Goal: Task Accomplishment & Management: Use online tool/utility

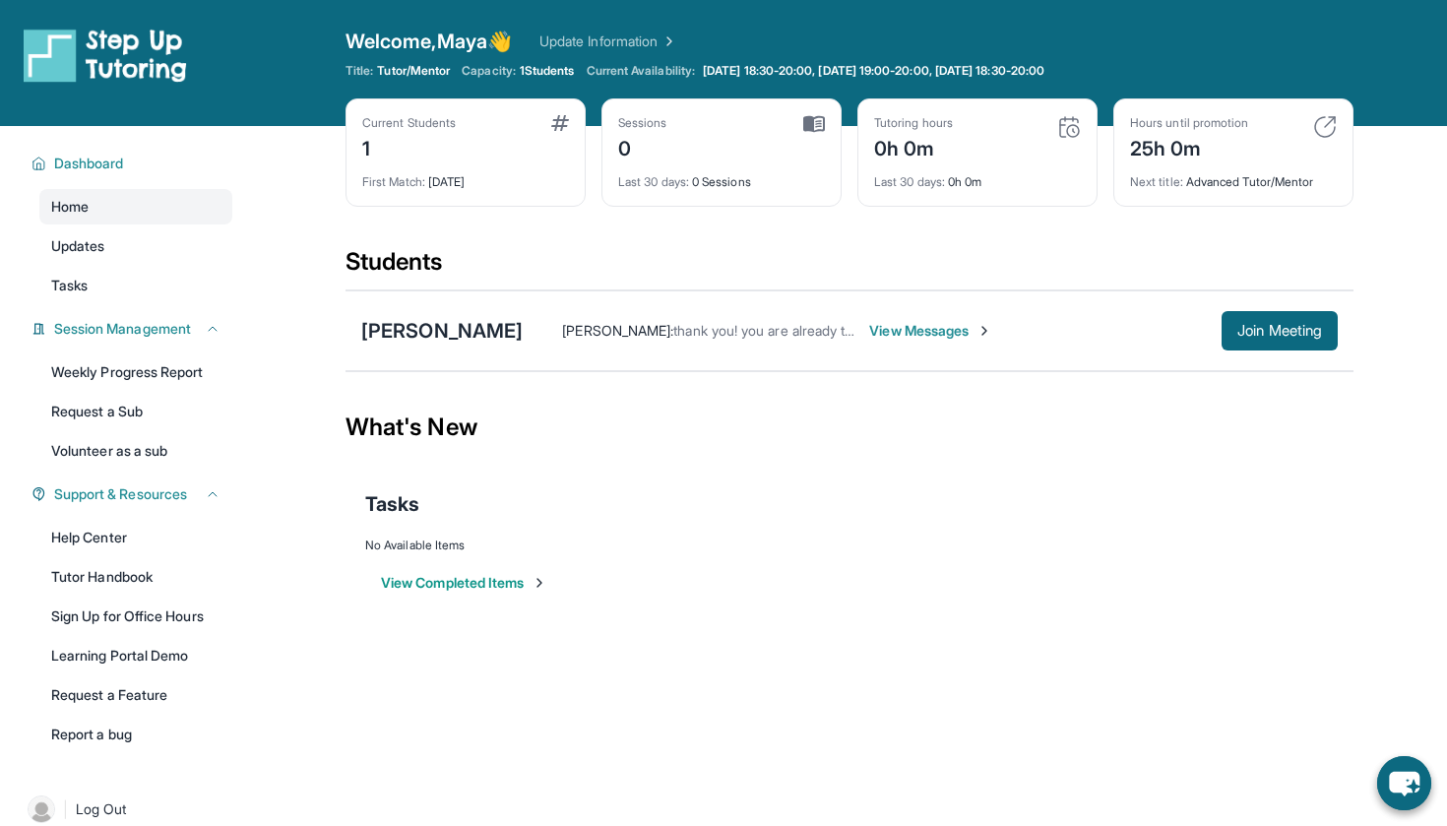
click at [941, 328] on span "View Messages" at bounding box center [930, 331] width 123 height 20
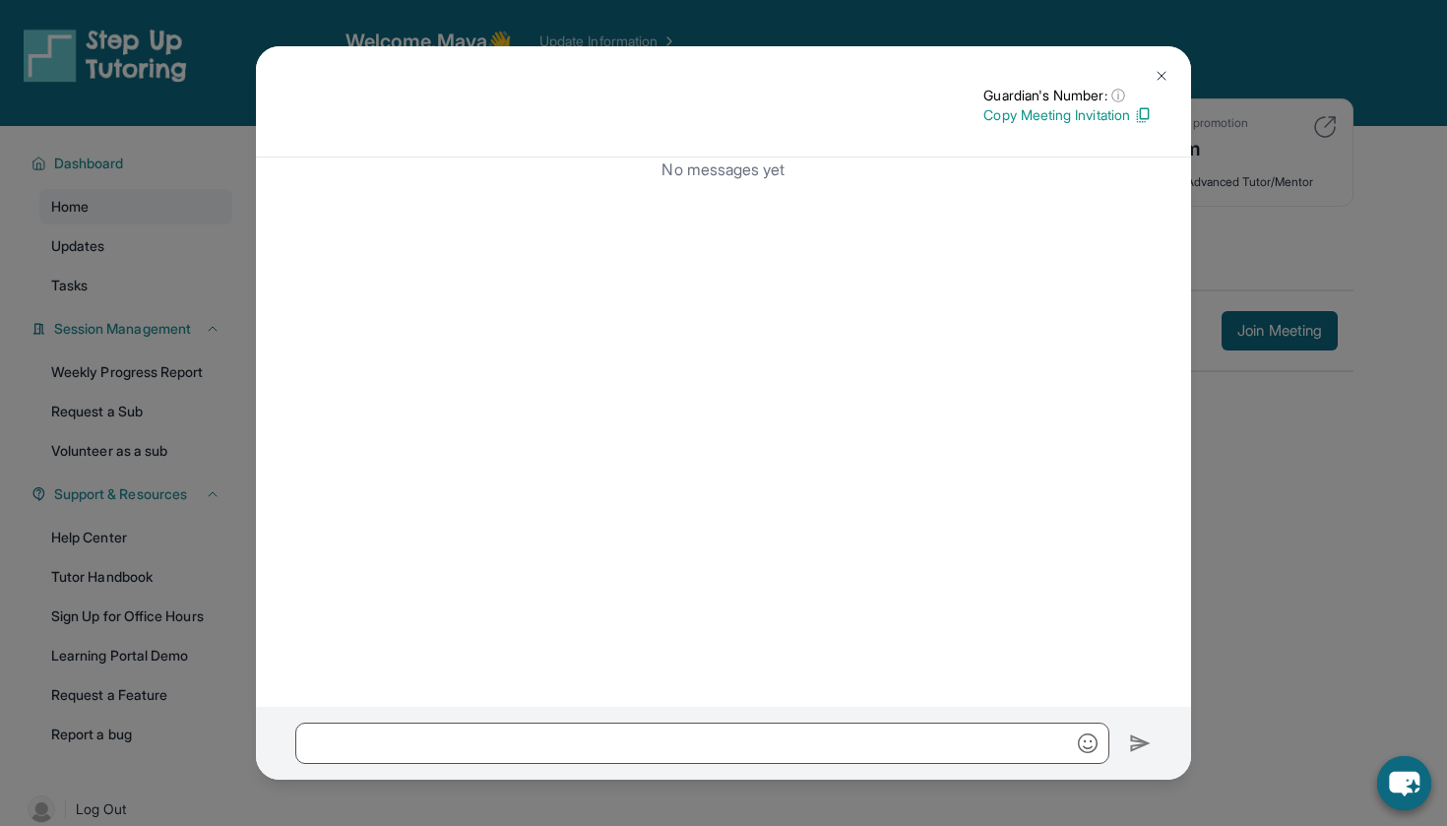
click at [1166, 70] on img at bounding box center [1161, 76] width 16 height 16
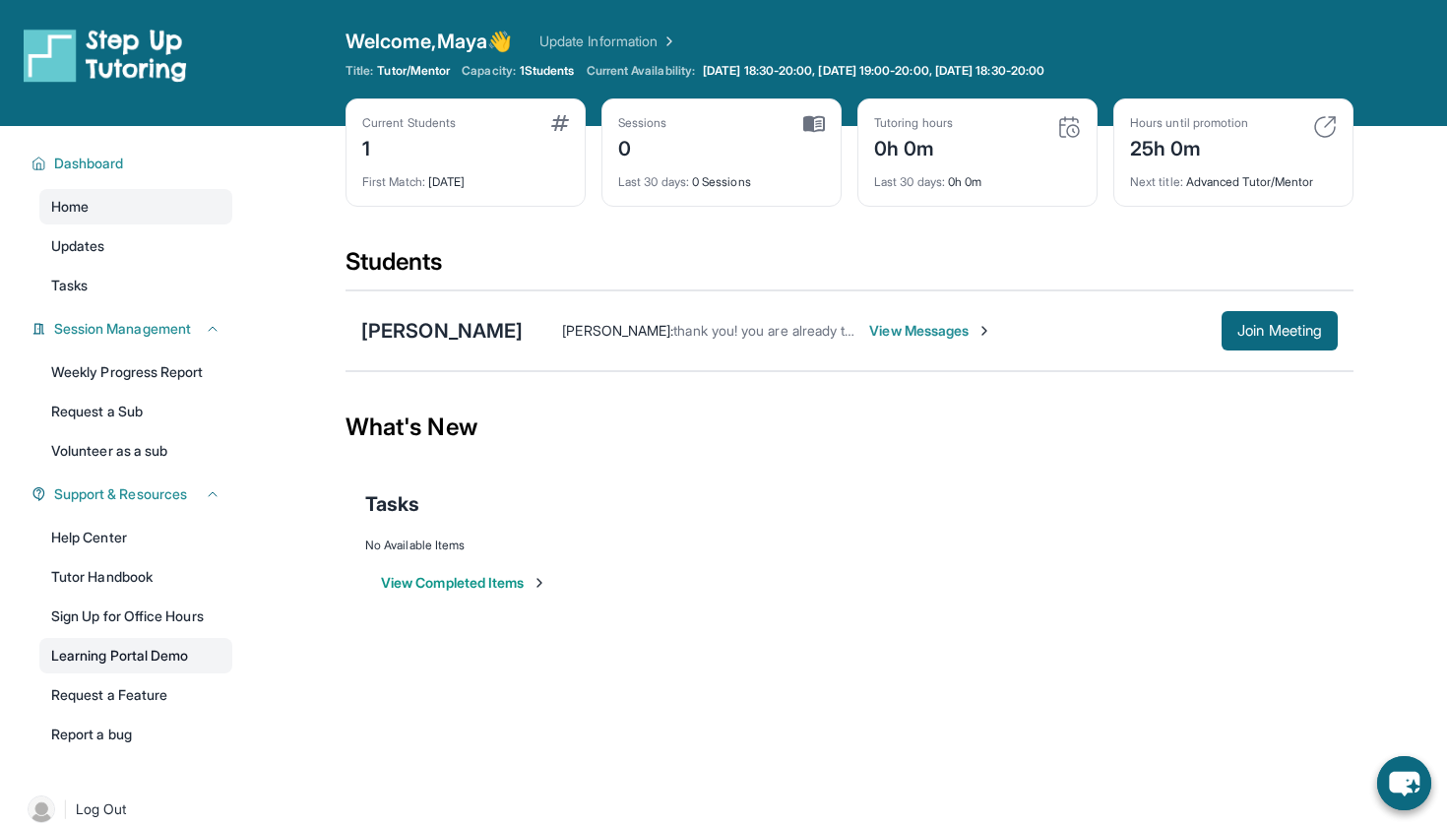
click at [207, 656] on link "Learning Portal Demo" at bounding box center [135, 655] width 193 height 35
click at [1281, 334] on span "Join Meeting" at bounding box center [1279, 331] width 85 height 12
click at [1300, 3] on div "Open sidebar Welcome, Maya 👋 Update Information Title: Tutor/Mentor Capacity: 1…" at bounding box center [723, 63] width 1447 height 126
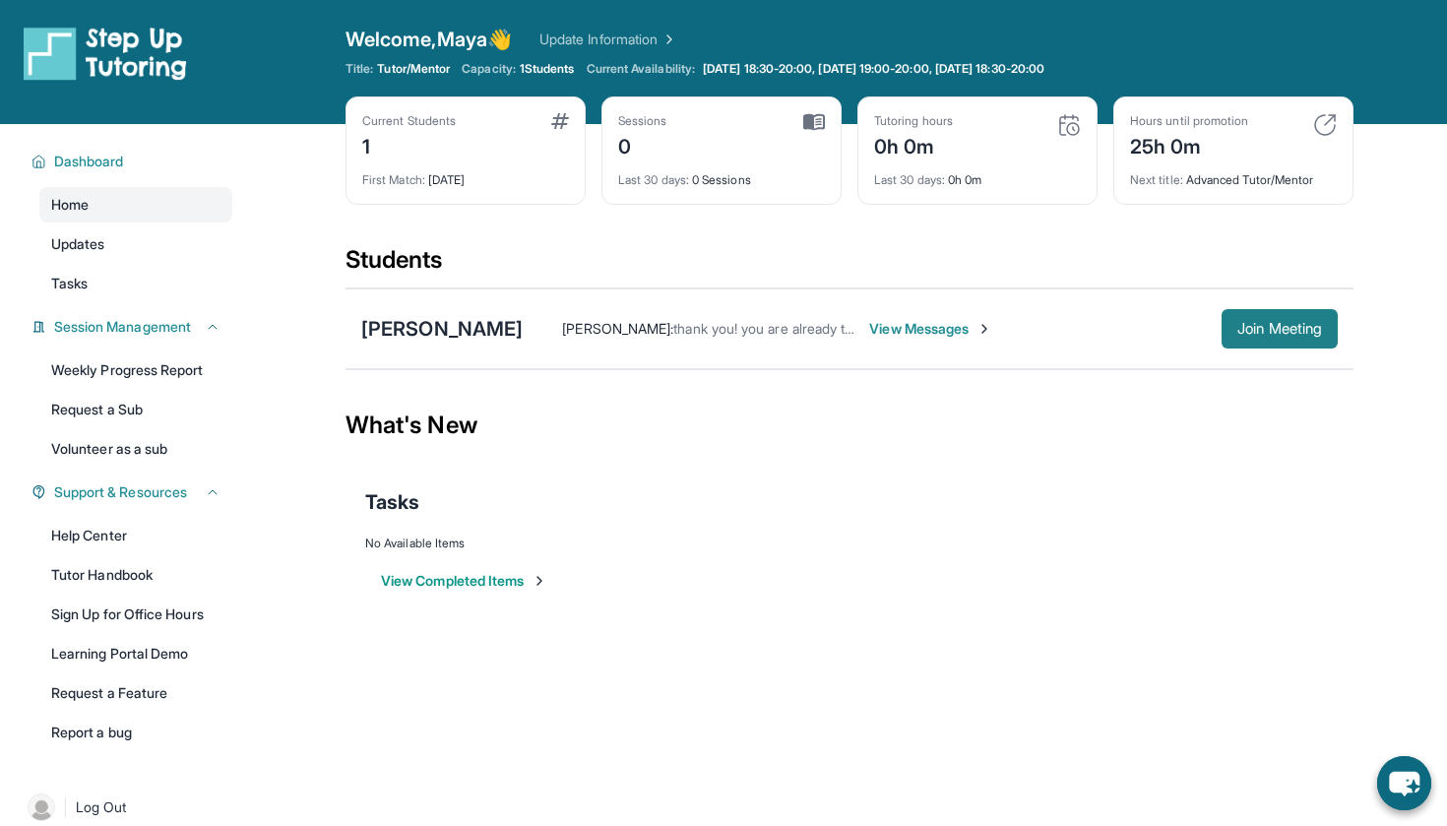
scroll to position [6, 0]
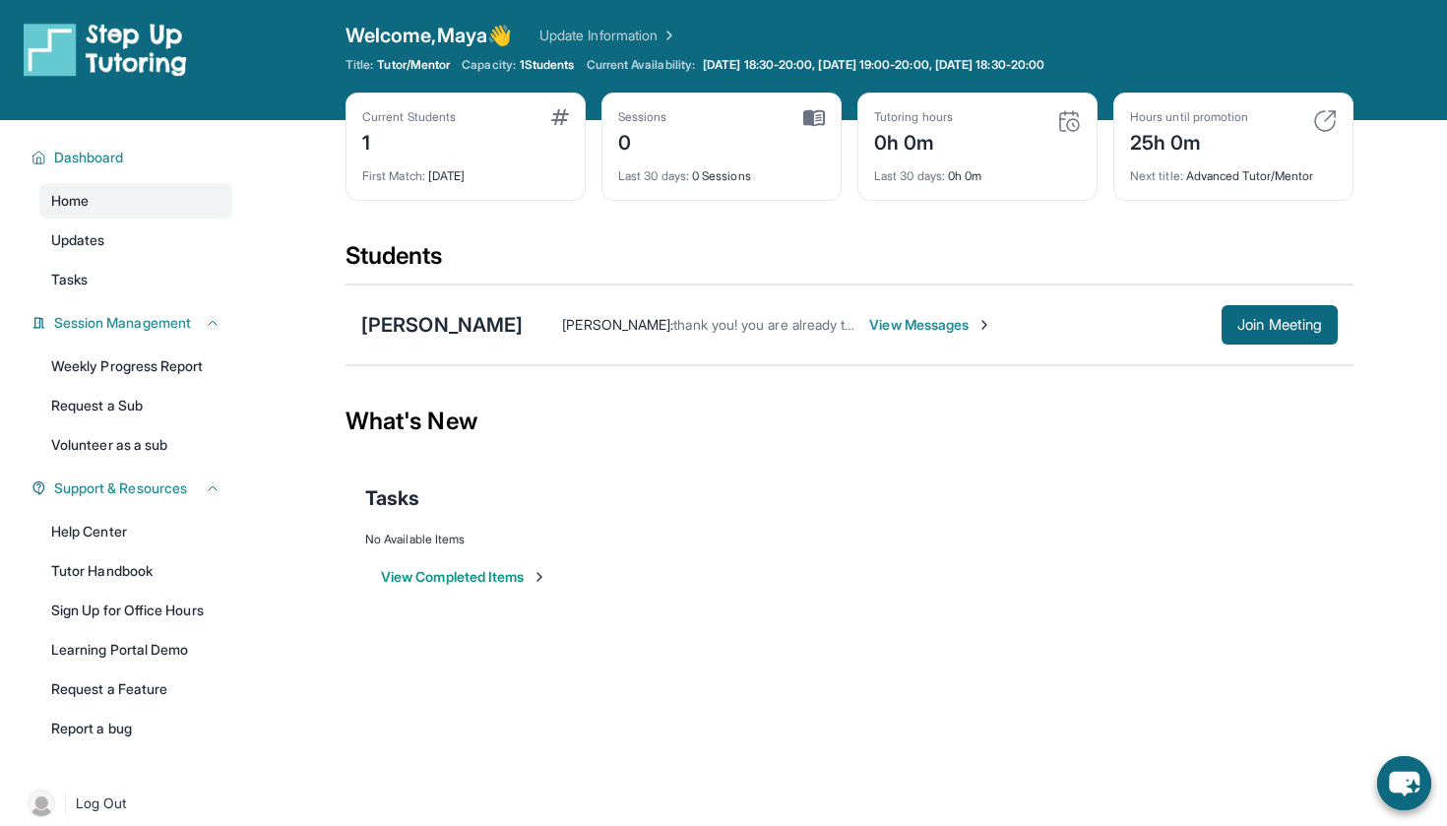
click at [1245, 386] on div "What's New" at bounding box center [849, 421] width 1008 height 87
click at [1388, 342] on main "Current Students 1 First Match : [DATE] Sessions 0 Last 30 days : 0 Sessions Tu…" at bounding box center [849, 377] width 1195 height 514
click at [1309, 331] on span "Join Meeting" at bounding box center [1279, 325] width 85 height 12
drag, startPoint x: 1229, startPoint y: 329, endPoint x: 1180, endPoint y: 285, distance: 65.5
click at [179, 523] on link "Help Center" at bounding box center [135, 531] width 193 height 35
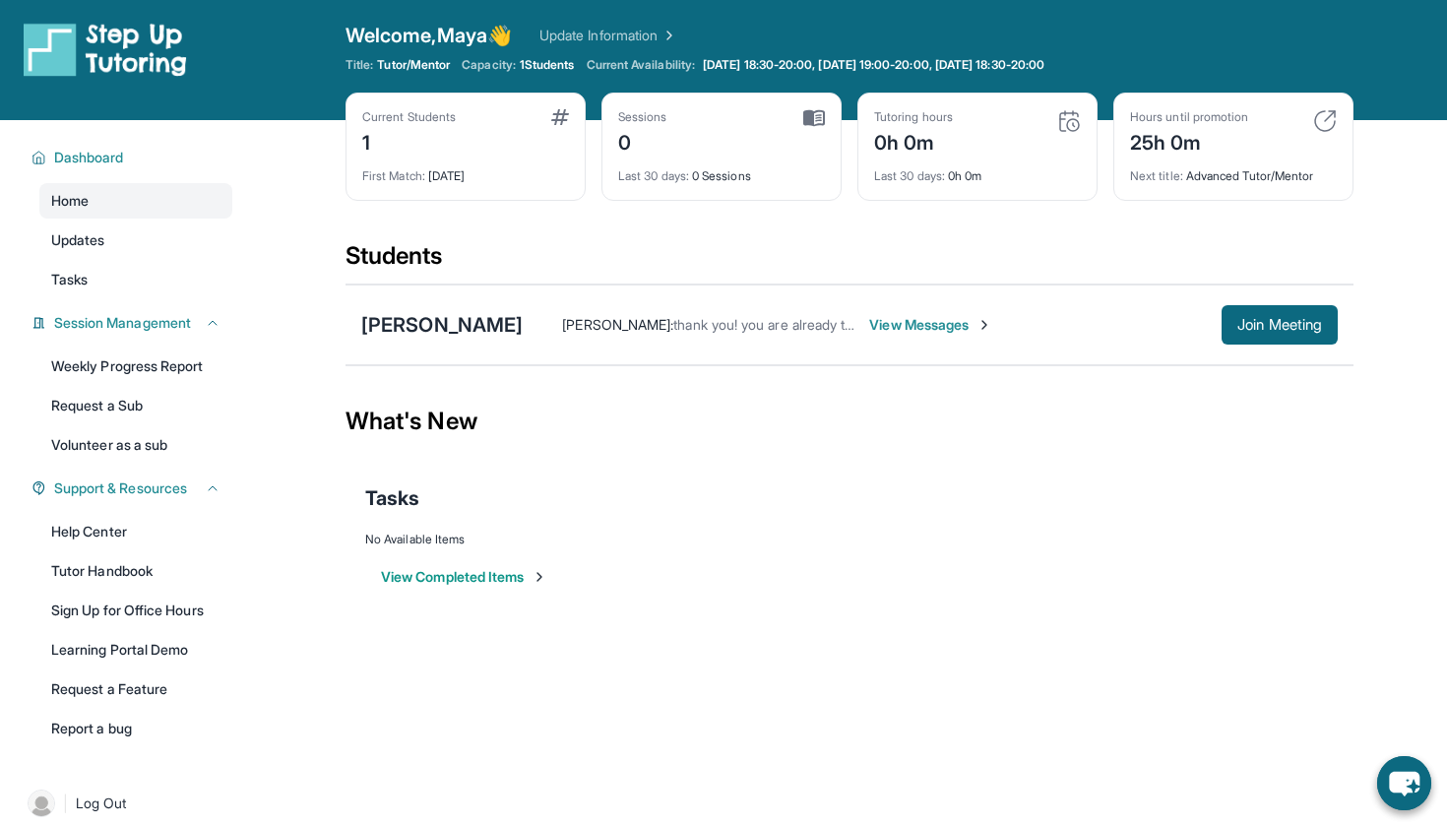
click at [1154, 402] on div "What's New" at bounding box center [849, 421] width 1008 height 87
click at [917, 334] on span "View Messages" at bounding box center [930, 325] width 123 height 20
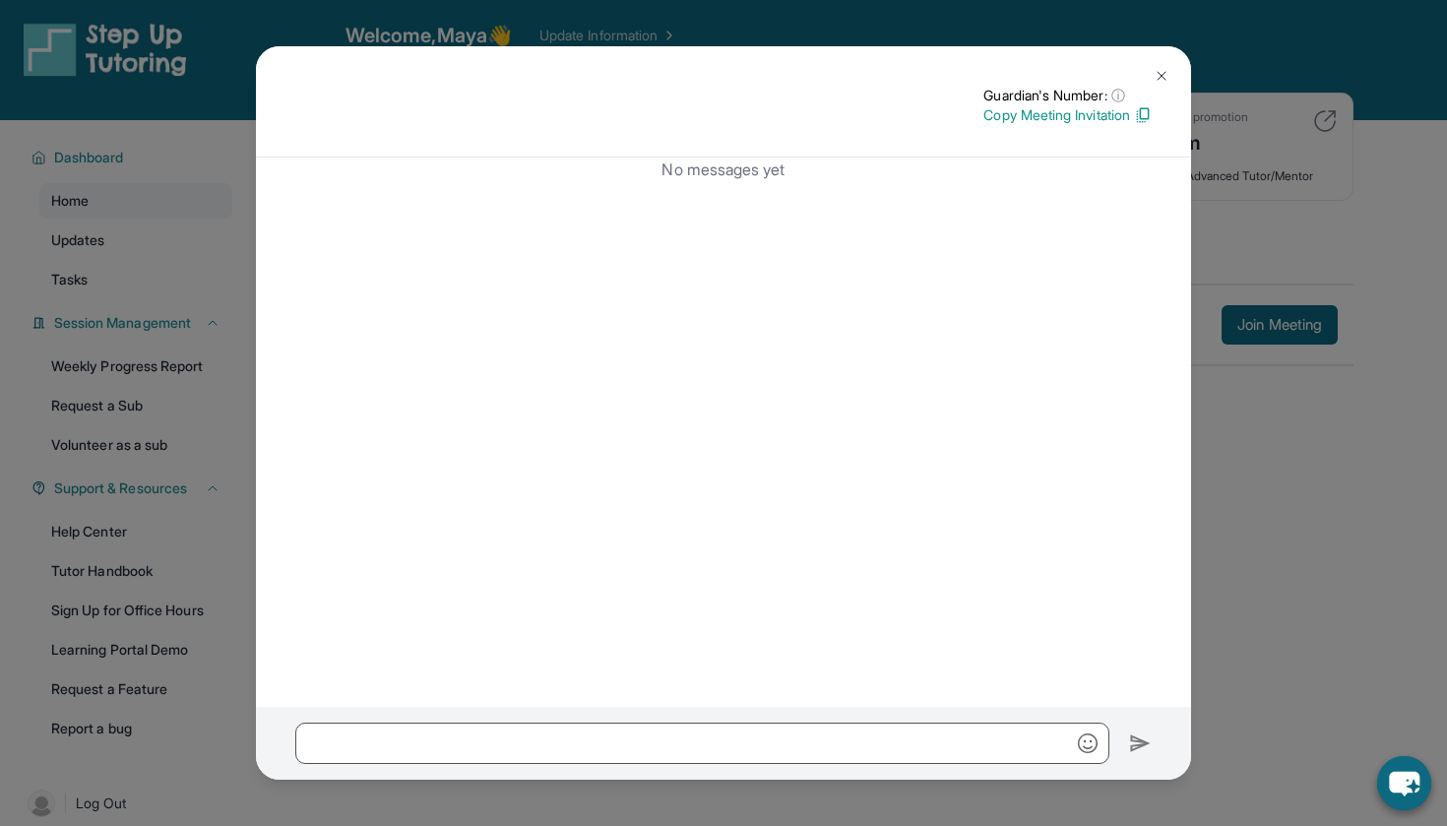
click at [1120, 122] on p "Copy Meeting Invitation" at bounding box center [1067, 115] width 168 height 20
